Goal: Task Accomplishment & Management: Use online tool/utility

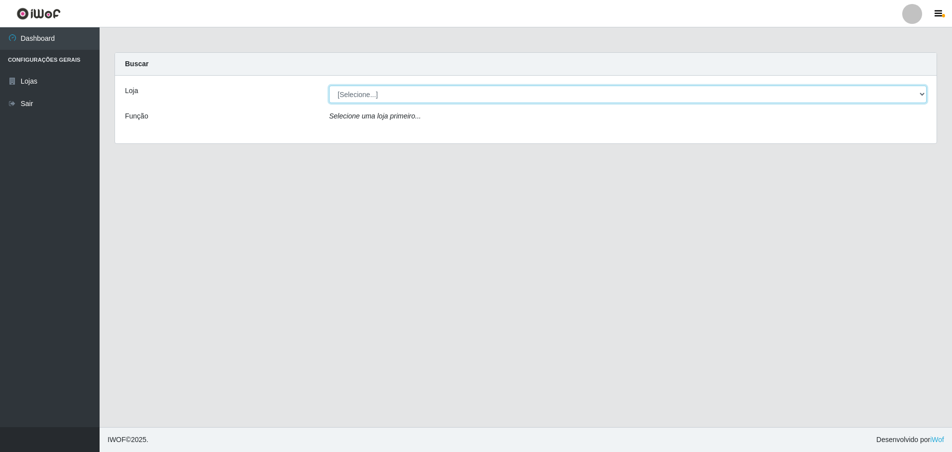
click at [352, 97] on select "[Selecione...] Extrabom - Loja 05 [GEOGRAPHIC_DATA]" at bounding box center [628, 94] width 598 height 17
select select "494"
click at [329, 86] on select "[Selecione...] Extrabom - Loja 05 [GEOGRAPHIC_DATA]" at bounding box center [628, 94] width 598 height 17
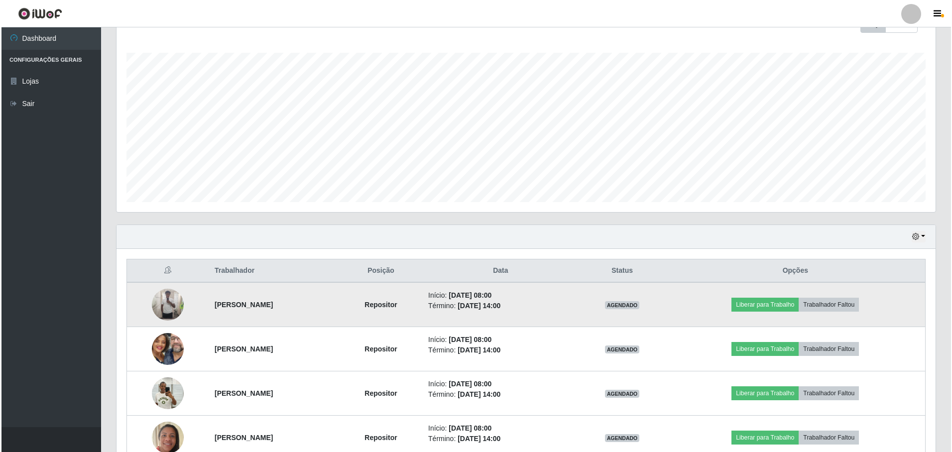
scroll to position [254, 0]
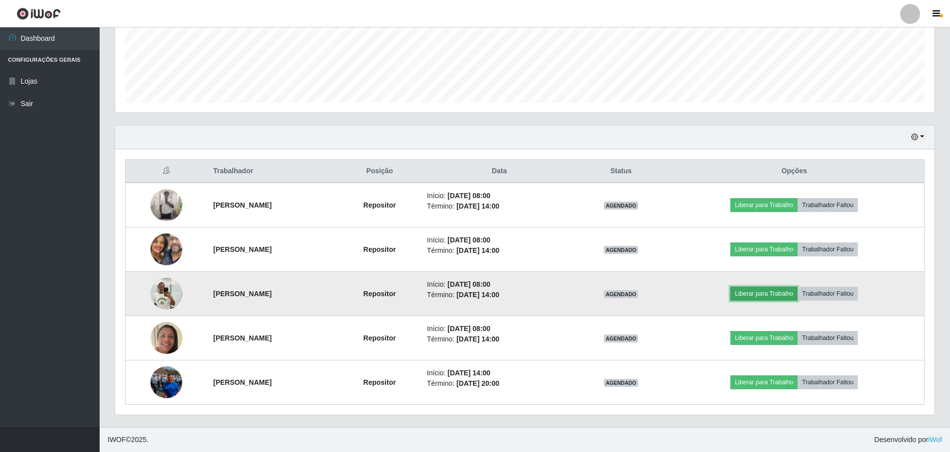
click at [781, 298] on button "Liberar para Trabalho" at bounding box center [763, 294] width 67 height 14
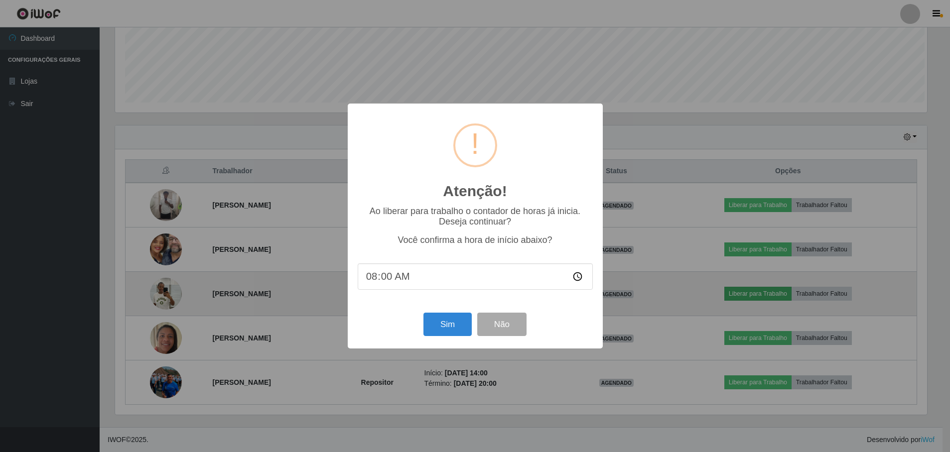
scroll to position [207, 814]
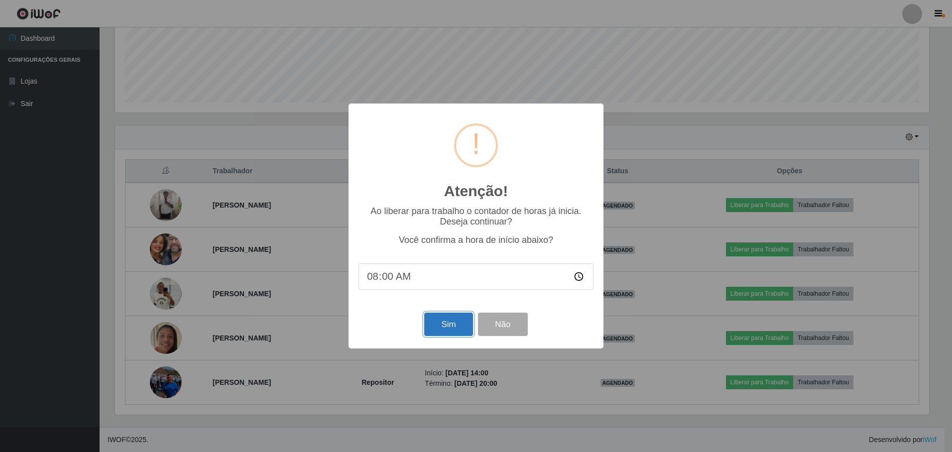
click at [442, 330] on button "Sim" at bounding box center [448, 324] width 48 height 23
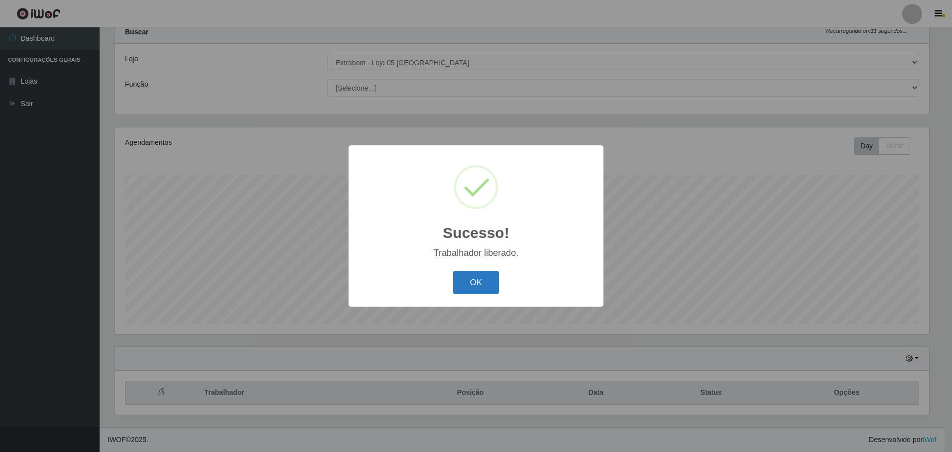
click at [478, 286] on button "OK" at bounding box center [476, 282] width 46 height 23
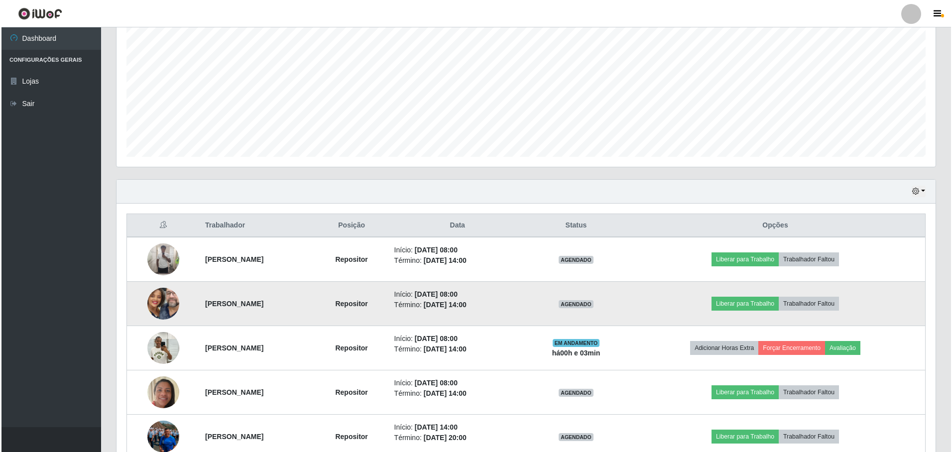
scroll to position [254, 0]
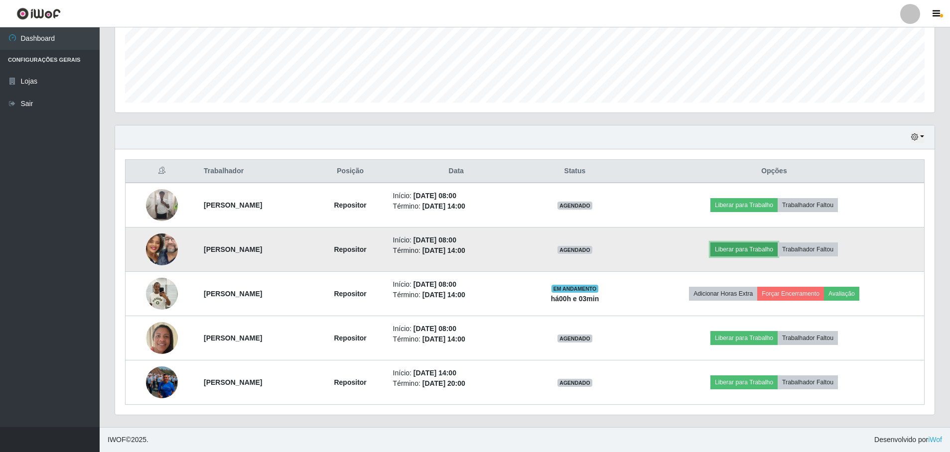
click at [764, 251] on button "Liberar para Trabalho" at bounding box center [743, 250] width 67 height 14
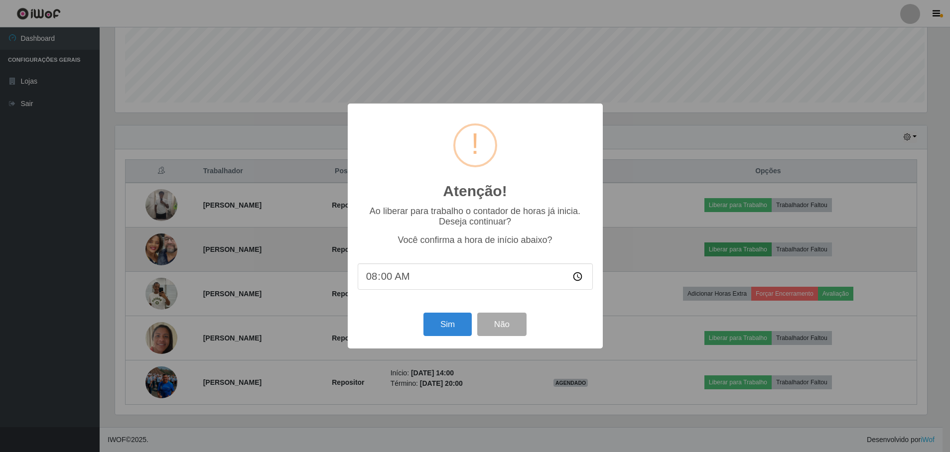
scroll to position [207, 814]
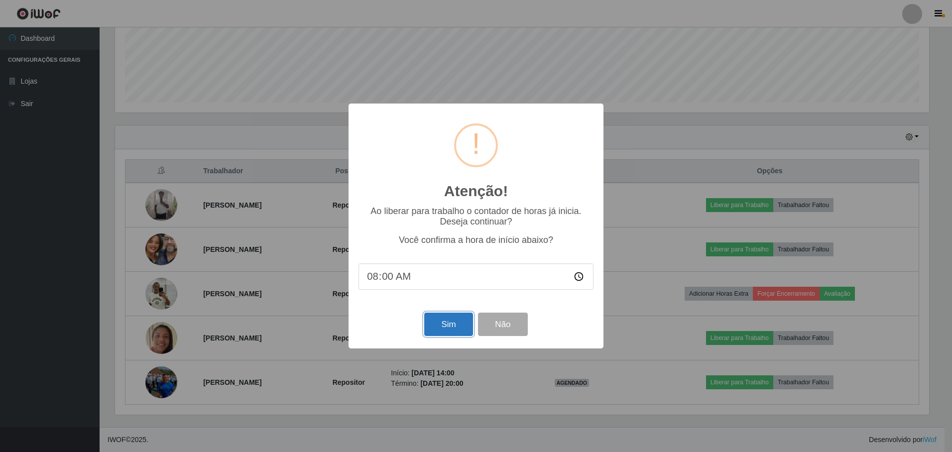
click at [450, 323] on button "Sim" at bounding box center [448, 324] width 48 height 23
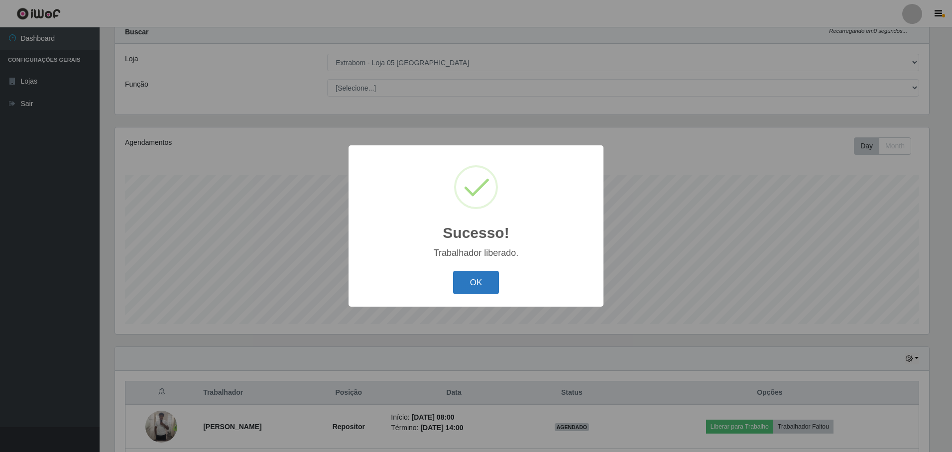
click at [487, 281] on button "OK" at bounding box center [476, 282] width 46 height 23
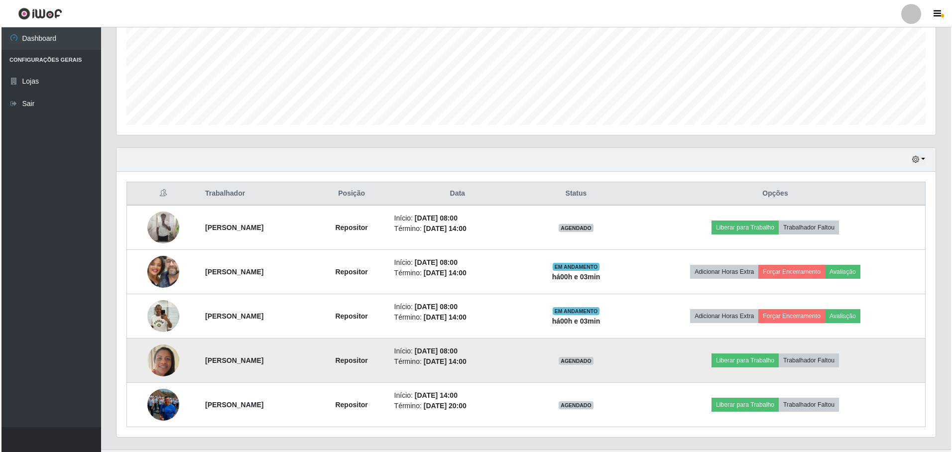
scroll to position [254, 0]
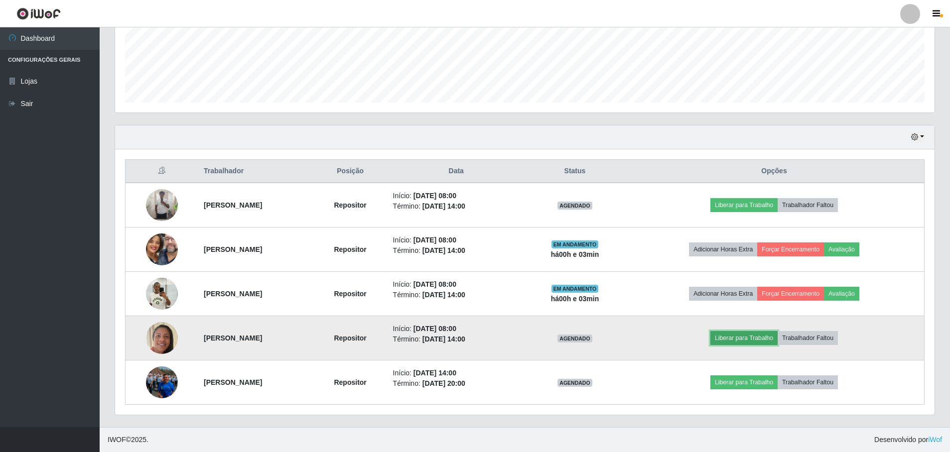
click at [768, 339] on button "Liberar para Trabalho" at bounding box center [743, 338] width 67 height 14
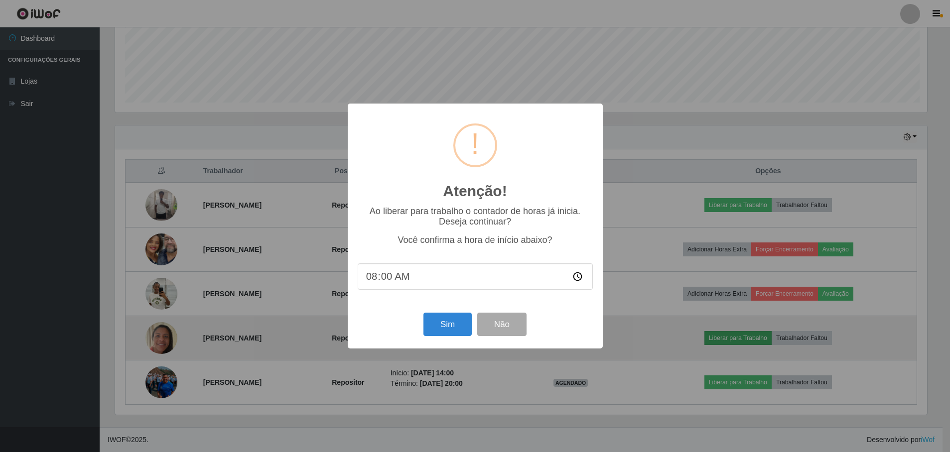
scroll to position [207, 814]
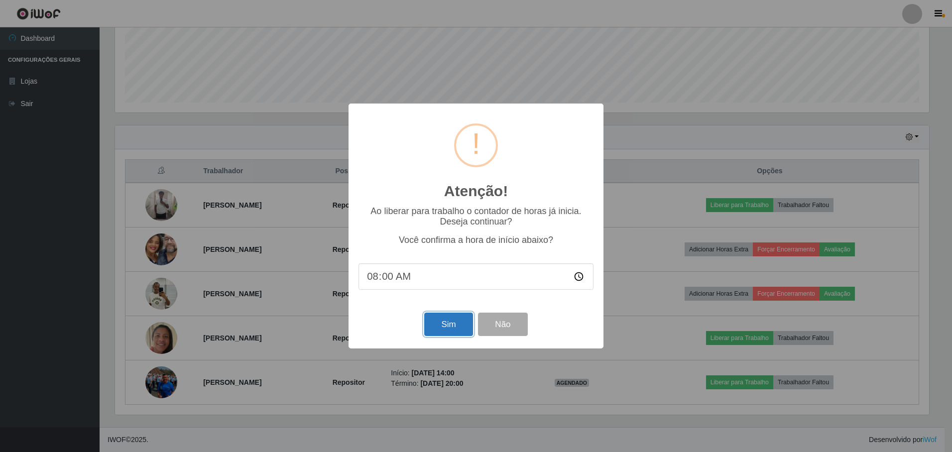
click at [447, 325] on button "Sim" at bounding box center [448, 324] width 48 height 23
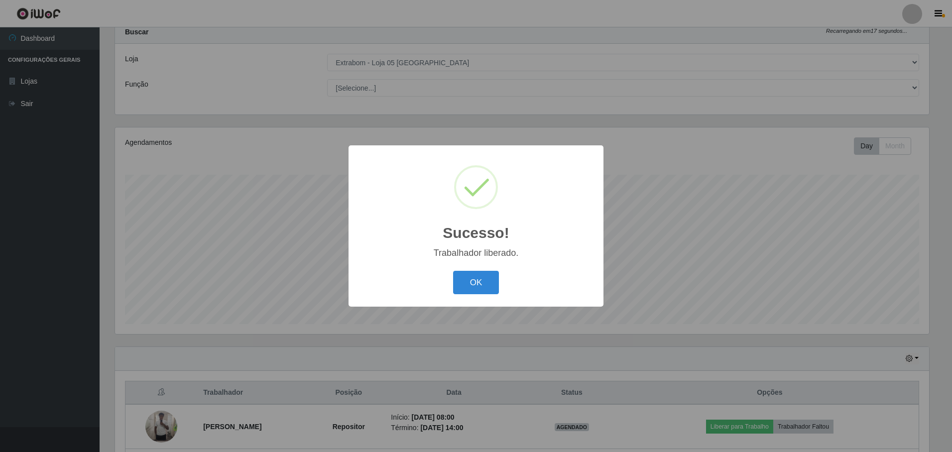
click at [479, 271] on button "OK" at bounding box center [476, 282] width 46 height 23
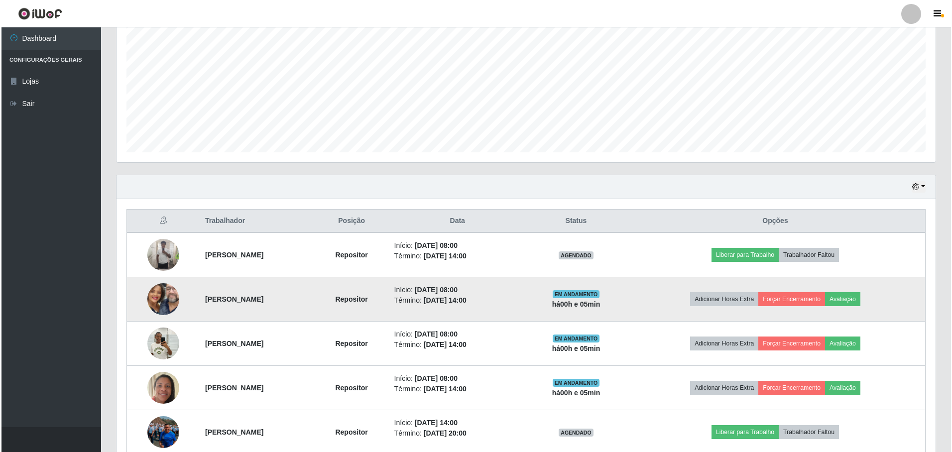
scroll to position [254, 0]
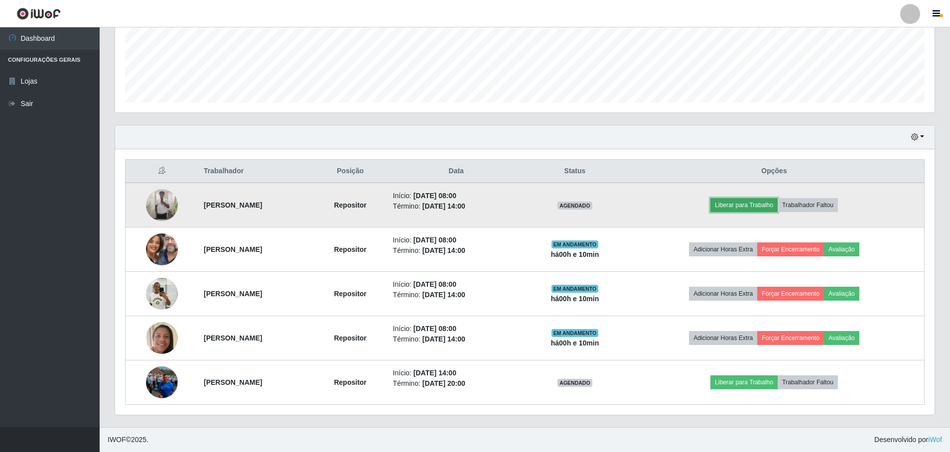
click at [754, 203] on button "Liberar para Trabalho" at bounding box center [743, 205] width 67 height 14
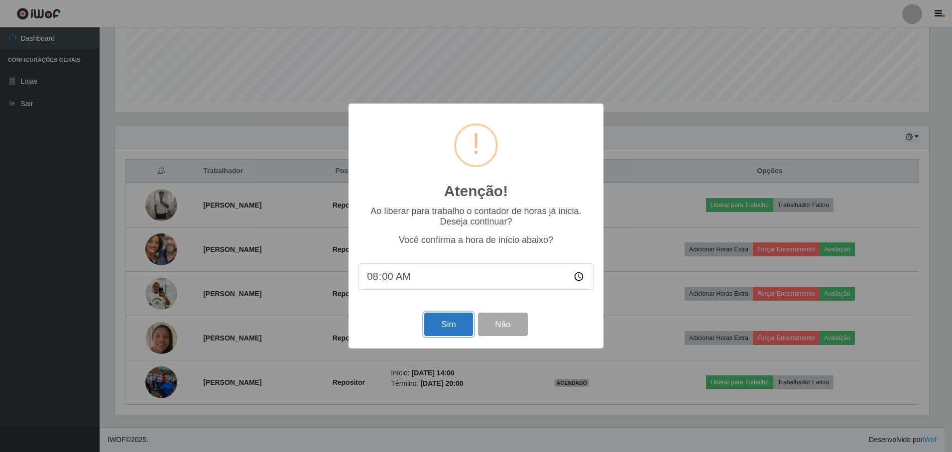
click at [458, 324] on button "Sim" at bounding box center [448, 324] width 48 height 23
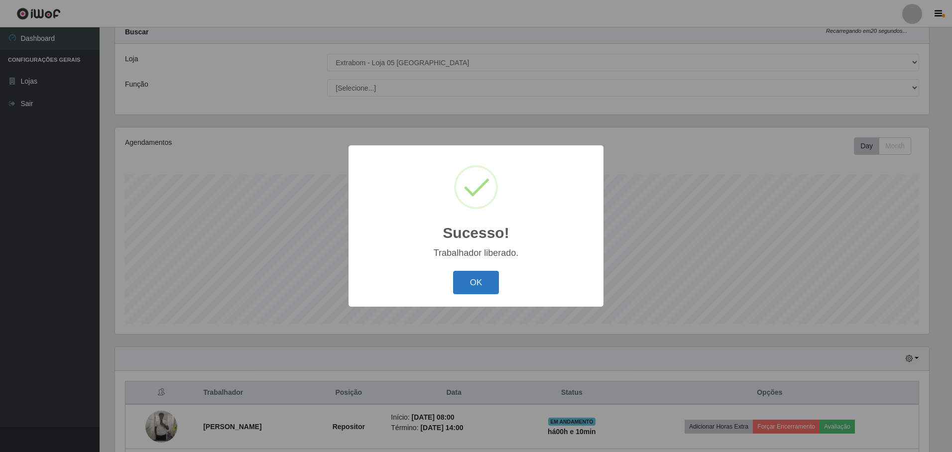
click at [476, 280] on button "OK" at bounding box center [476, 282] width 46 height 23
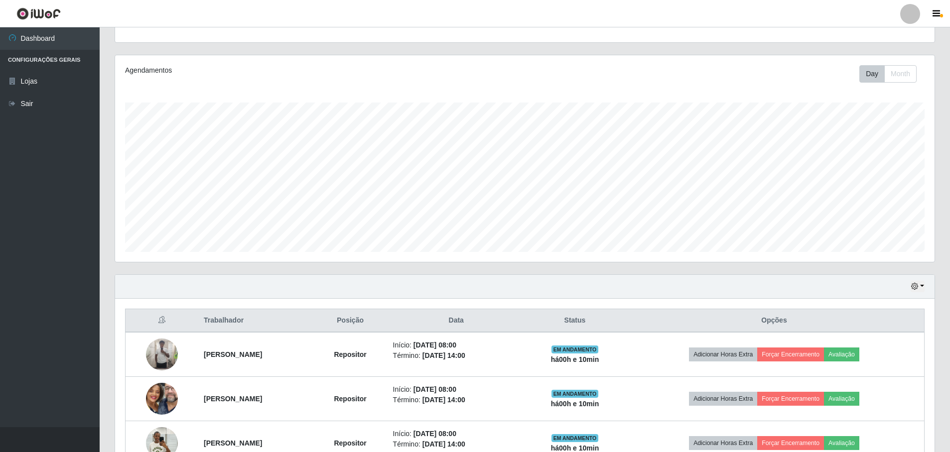
scroll to position [254, 0]
